Goal: Transaction & Acquisition: Book appointment/travel/reservation

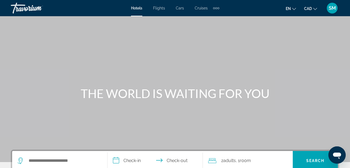
scroll to position [54, 0]
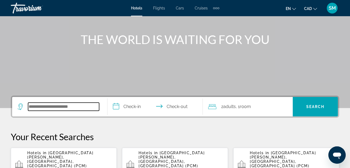
click at [39, 108] on input "Search widget" at bounding box center [63, 107] width 71 height 8
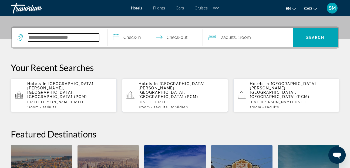
scroll to position [132, 0]
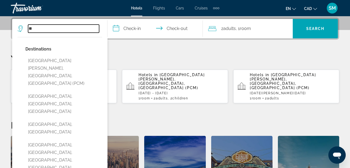
type input "*"
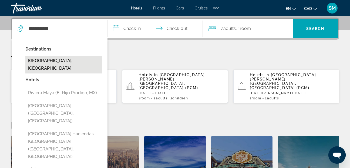
click at [55, 60] on button "[GEOGRAPHIC_DATA], [GEOGRAPHIC_DATA]" at bounding box center [63, 65] width 77 height 18
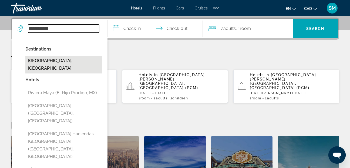
type input "**********"
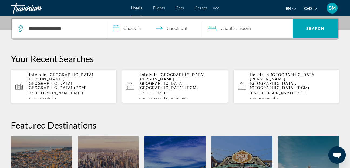
click at [118, 29] on input "**********" at bounding box center [157, 29] width 98 height 21
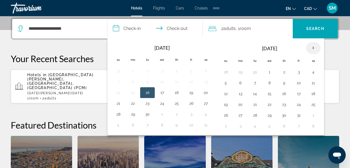
click at [312, 49] on th "Next month" at bounding box center [313, 48] width 15 height 12
click at [314, 49] on th "Next month" at bounding box center [313, 48] width 15 height 12
click at [223, 115] on button "28" at bounding box center [226, 116] width 9 height 8
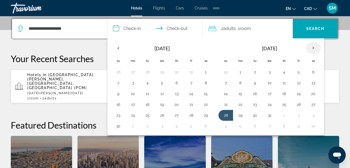
click at [313, 46] on th "Next month" at bounding box center [313, 48] width 15 height 12
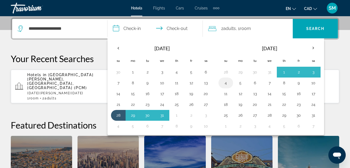
click at [226, 82] on button "4" at bounding box center [226, 83] width 9 height 8
type input "**********"
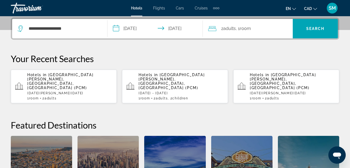
click at [235, 27] on span "Adults" at bounding box center [229, 28] width 12 height 5
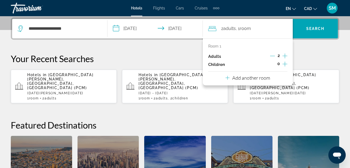
click at [285, 61] on icon "Increment children" at bounding box center [285, 64] width 5 height 6
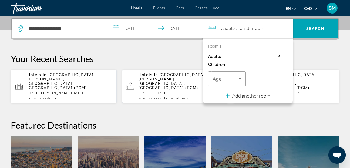
click at [285, 61] on icon "Increment children" at bounding box center [285, 64] width 5 height 6
click at [240, 77] on icon "Travelers: 2 adults, 2 children" at bounding box center [240, 79] width 6 height 6
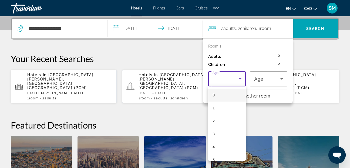
scroll to position [27, 0]
click at [215, 133] on mat-option "5" at bounding box center [227, 132] width 38 height 13
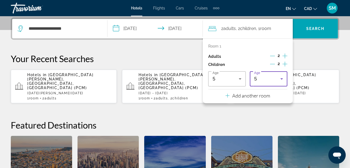
click at [283, 77] on icon "Travelers: 2 adults, 2 children" at bounding box center [282, 79] width 6 height 6
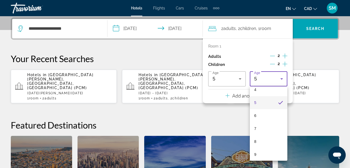
scroll to position [87, 0]
drag, startPoint x: 261, startPoint y: 112, endPoint x: 259, endPoint y: 112, distance: 2.8
click at [259, 112] on mat-option "8" at bounding box center [269, 112] width 38 height 13
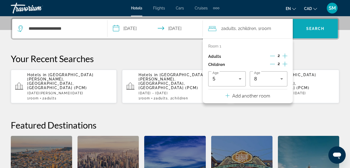
click at [308, 29] on span "Search" at bounding box center [315, 28] width 18 height 4
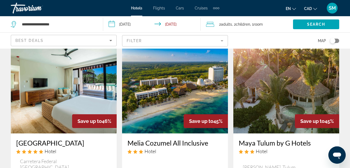
scroll to position [486, 0]
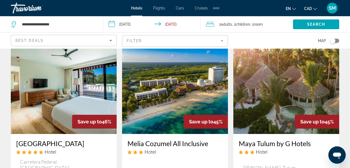
click at [182, 86] on img "Main content" at bounding box center [175, 91] width 106 height 86
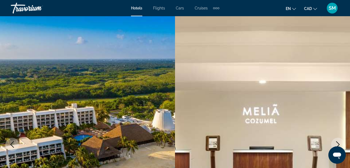
click at [339, 143] on icon "Next image" at bounding box center [338, 144] width 6 height 6
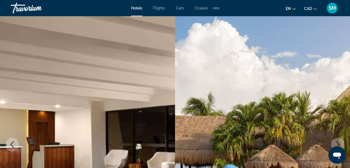
click at [339, 143] on icon "Next image" at bounding box center [338, 144] width 6 height 6
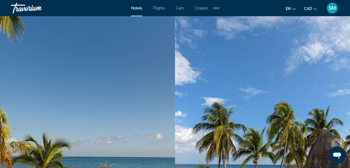
scroll to position [79, 0]
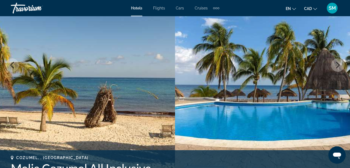
click at [338, 63] on icon "Next image" at bounding box center [338, 65] width 6 height 6
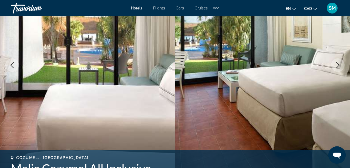
click at [338, 63] on icon "Next image" at bounding box center [338, 65] width 6 height 6
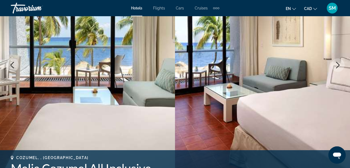
click at [338, 63] on icon "Next image" at bounding box center [338, 65] width 6 height 6
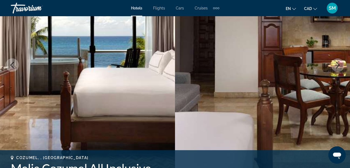
click at [338, 63] on icon "Next image" at bounding box center [338, 65] width 6 height 6
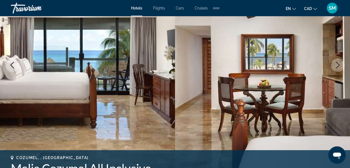
click at [338, 63] on icon "Next image" at bounding box center [338, 65] width 6 height 6
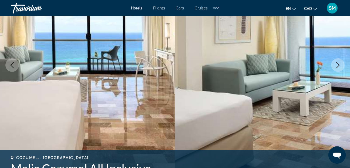
click at [338, 63] on icon "Next image" at bounding box center [338, 65] width 6 height 6
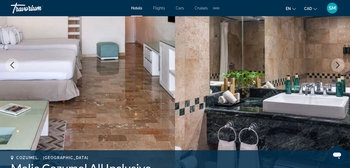
click at [338, 63] on icon "Next image" at bounding box center [338, 65] width 6 height 6
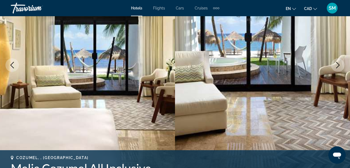
click at [338, 63] on icon "Next image" at bounding box center [338, 65] width 6 height 6
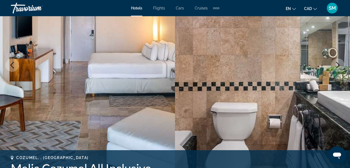
click at [338, 63] on icon "Next image" at bounding box center [338, 65] width 6 height 6
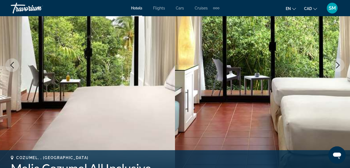
click at [338, 63] on icon "Next image" at bounding box center [338, 65] width 6 height 6
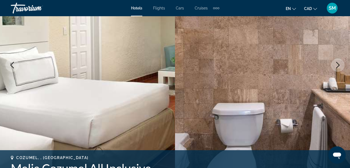
click at [338, 63] on icon "Next image" at bounding box center [338, 65] width 6 height 6
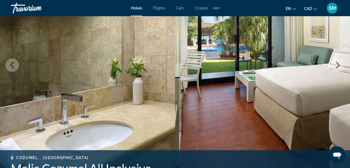
click at [338, 63] on icon "Next image" at bounding box center [338, 65] width 6 height 6
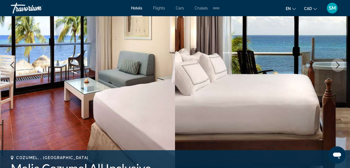
click at [338, 63] on icon "Next image" at bounding box center [338, 65] width 6 height 6
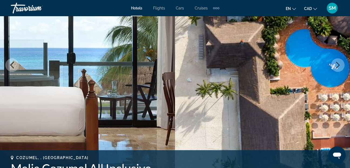
click at [338, 63] on icon "Next image" at bounding box center [338, 65] width 6 height 6
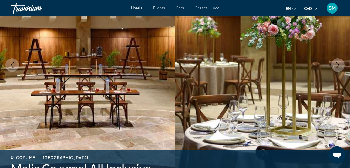
click at [338, 63] on icon "Next image" at bounding box center [338, 65] width 6 height 6
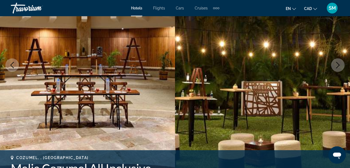
click at [338, 63] on icon "Next image" at bounding box center [338, 65] width 6 height 6
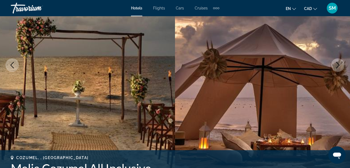
click at [338, 63] on icon "Next image" at bounding box center [338, 65] width 6 height 6
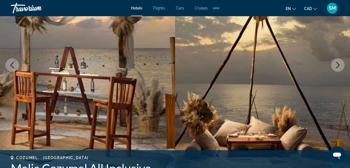
click at [338, 63] on icon "Next image" at bounding box center [338, 65] width 6 height 6
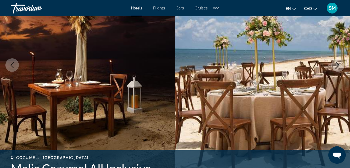
click at [338, 63] on icon "Next image" at bounding box center [338, 65] width 6 height 6
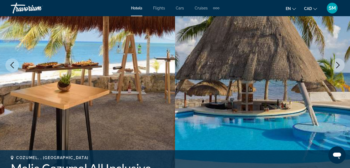
click at [338, 63] on icon "Next image" at bounding box center [338, 65] width 6 height 6
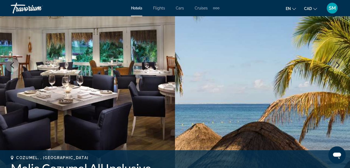
click at [338, 63] on icon "Next image" at bounding box center [338, 65] width 6 height 6
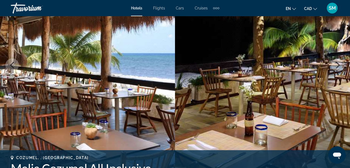
click at [338, 63] on icon "Next image" at bounding box center [338, 65] width 6 height 6
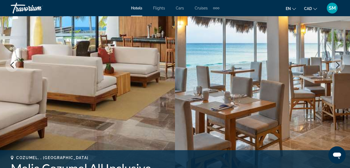
click at [338, 63] on icon "Next image" at bounding box center [338, 65] width 6 height 6
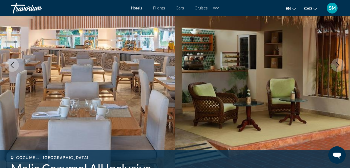
click at [338, 63] on icon "Next image" at bounding box center [338, 65] width 6 height 6
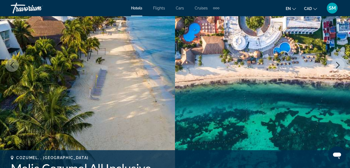
click at [338, 63] on icon "Next image" at bounding box center [338, 65] width 6 height 6
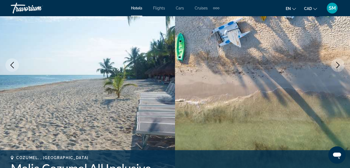
click at [338, 63] on icon "Next image" at bounding box center [338, 65] width 6 height 6
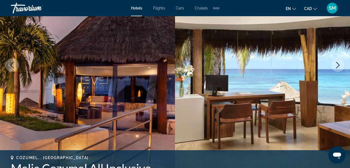
click at [338, 63] on icon "Next image" at bounding box center [338, 65] width 6 height 6
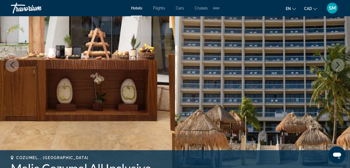
click at [338, 63] on icon "Next image" at bounding box center [338, 65] width 6 height 6
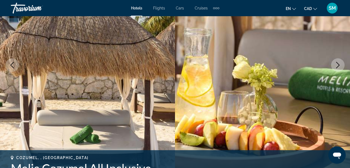
click at [338, 63] on icon "Next image" at bounding box center [338, 65] width 6 height 6
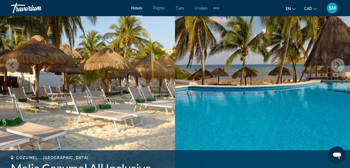
click at [338, 63] on icon "Next image" at bounding box center [338, 65] width 6 height 6
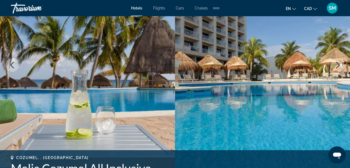
click at [338, 63] on icon "Next image" at bounding box center [338, 65] width 6 height 6
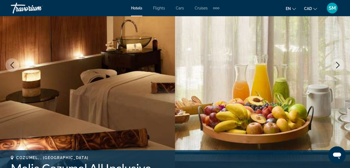
click at [338, 63] on icon "Next image" at bounding box center [338, 65] width 6 height 6
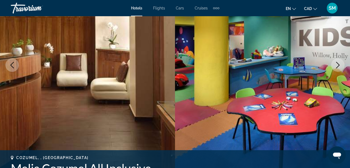
click at [338, 63] on icon "Next image" at bounding box center [338, 65] width 6 height 6
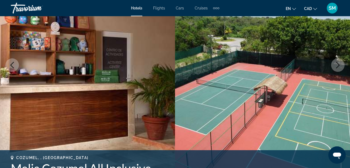
click at [338, 63] on icon "Next image" at bounding box center [338, 65] width 6 height 6
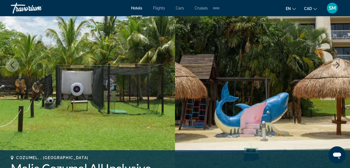
click at [338, 63] on icon "Next image" at bounding box center [338, 65] width 6 height 6
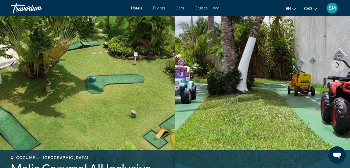
click at [338, 63] on icon "Next image" at bounding box center [338, 65] width 6 height 6
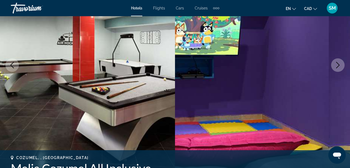
click at [338, 63] on icon "Next image" at bounding box center [338, 65] width 6 height 6
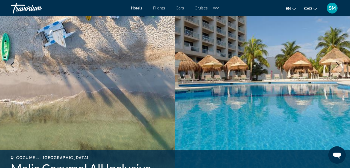
click at [338, 63] on icon "Next image" at bounding box center [338, 65] width 6 height 6
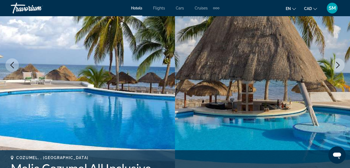
click at [338, 63] on icon "Next image" at bounding box center [338, 65] width 6 height 6
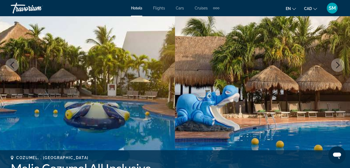
click at [338, 63] on icon "Next image" at bounding box center [338, 65] width 6 height 6
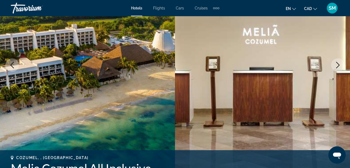
click at [338, 63] on icon "Next image" at bounding box center [338, 65] width 6 height 6
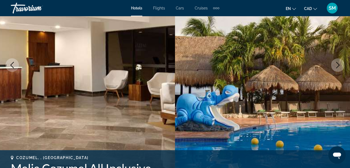
click at [338, 63] on icon "Next image" at bounding box center [338, 65] width 6 height 6
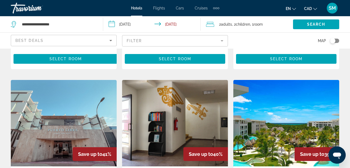
scroll to position [676, 0]
